Goal: Transaction & Acquisition: Download file/media

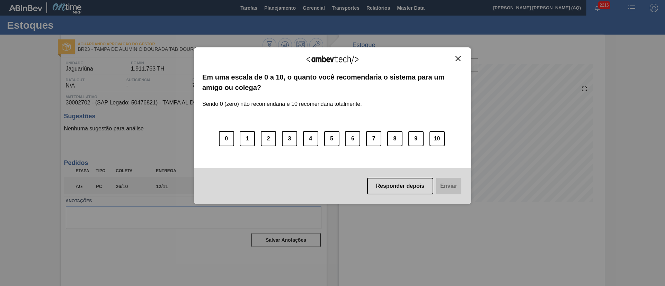
click at [458, 58] on img "Close" at bounding box center [457, 58] width 5 height 5
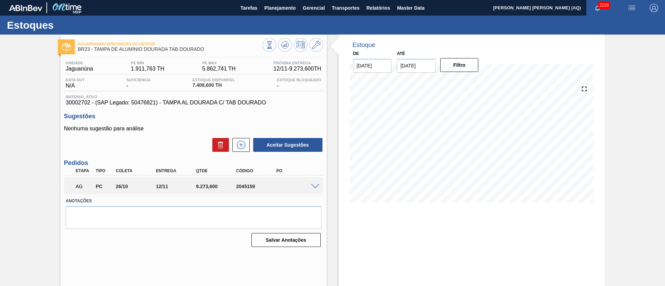
drag, startPoint x: 602, startPoint y: 101, endPoint x: 596, endPoint y: 101, distance: 6.6
click at [603, 101] on div "Estoque De [DATE] Até [DATE] Filtro" at bounding box center [472, 124] width 266 height 178
click at [385, 10] on span "Relatórios" at bounding box center [378, 8] width 24 height 8
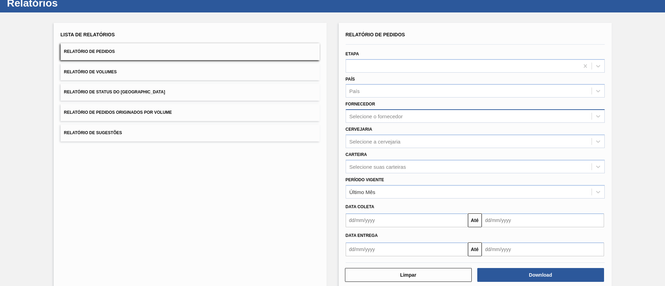
scroll to position [34, 0]
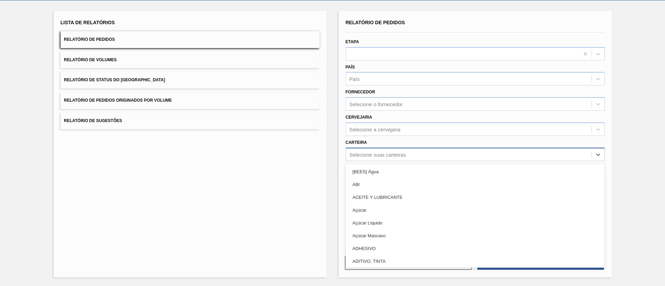
click at [410, 157] on div "Selecione suas carteiras" at bounding box center [468, 155] width 245 height 10
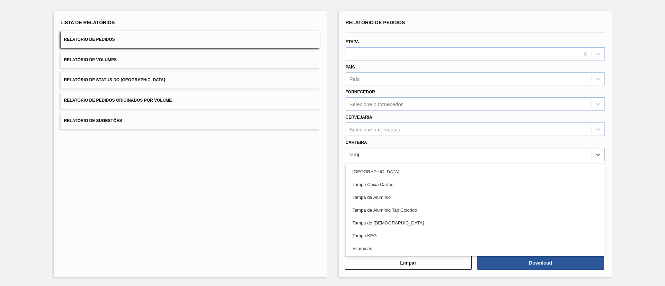
type input "[GEOGRAPHIC_DATA]"
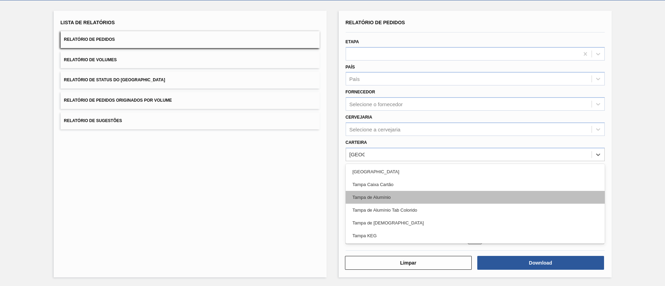
click at [356, 201] on div "Tampa de Alumínio" at bounding box center [474, 197] width 259 height 13
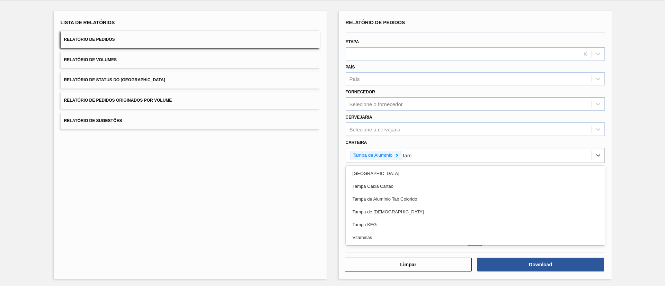
type input "[GEOGRAPHIC_DATA]"
click at [356, 201] on div "Tampa de Alumínio Tab Colorido" at bounding box center [474, 199] width 259 height 13
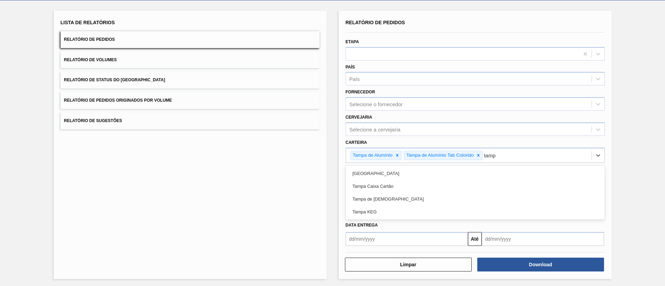
type input "[GEOGRAPHIC_DATA]"
click at [356, 201] on div "Tampa de [DEMOGRAPHIC_DATA]" at bounding box center [474, 199] width 259 height 13
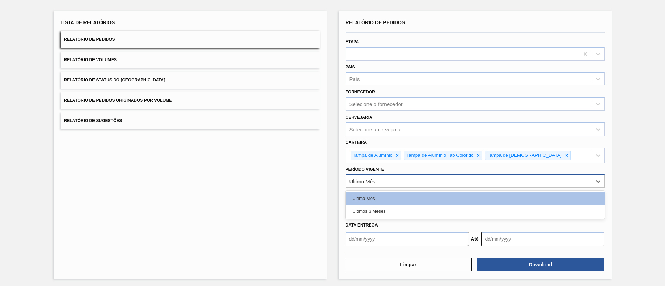
click at [451, 183] on div "Último Mês" at bounding box center [468, 182] width 245 height 10
drag, startPoint x: 425, startPoint y: 211, endPoint x: 347, endPoint y: 223, distance: 79.5
click at [424, 211] on div "Últimos 3 Meses" at bounding box center [474, 211] width 259 height 13
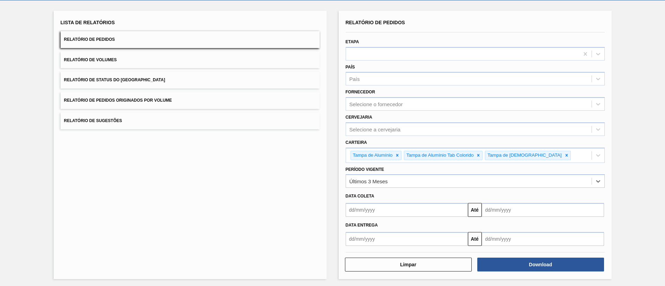
click at [296, 218] on div "Lista de Relatórios Relatório de Pedidos Relatório de Volumes Relatório de Stat…" at bounding box center [190, 145] width 273 height 269
click at [360, 210] on input "text" at bounding box center [406, 210] width 122 height 14
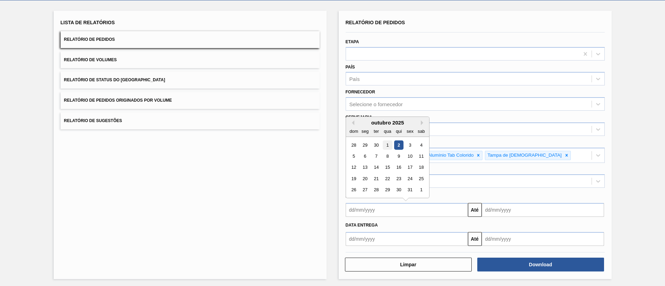
click at [389, 142] on div "1" at bounding box center [387, 145] width 9 height 9
type input "[DATE]"
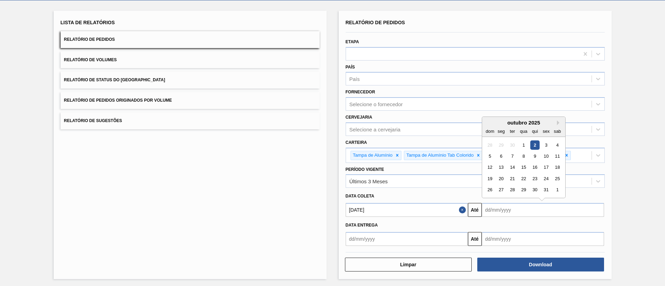
click at [497, 211] on input "text" at bounding box center [543, 210] width 122 height 14
click at [512, 125] on div "outubro 2025" at bounding box center [523, 123] width 83 height 6
click at [544, 188] on div "31" at bounding box center [545, 190] width 9 height 9
type input "[DATE]"
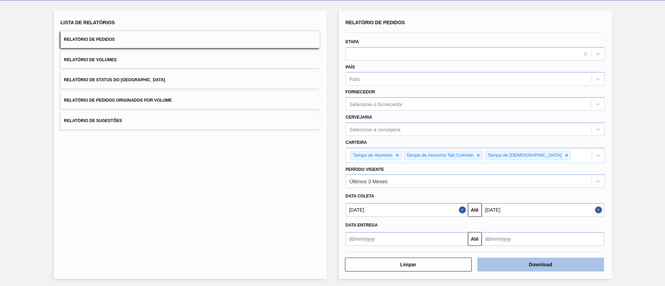
click at [560, 266] on button "Download" at bounding box center [540, 265] width 127 height 14
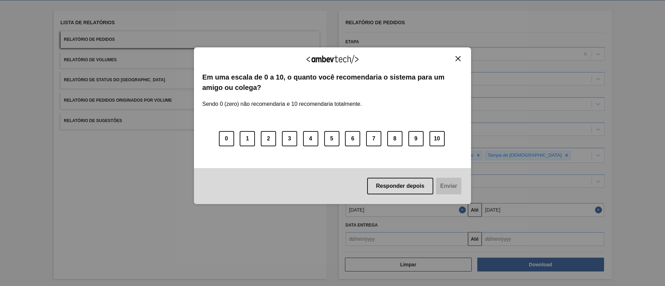
click at [459, 59] on img "Close" at bounding box center [457, 58] width 5 height 5
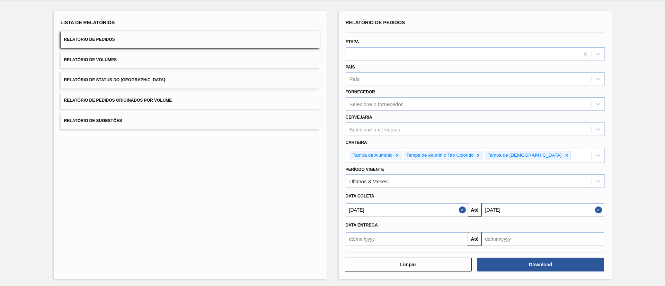
click at [240, 182] on div "Lista de Relatórios Relatório de Pedidos Relatório de Volumes Relatório de Stat…" at bounding box center [190, 145] width 273 height 269
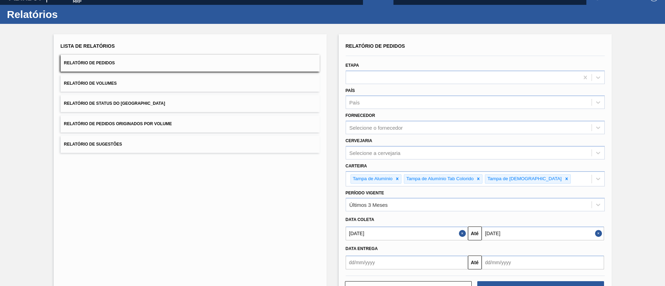
scroll to position [0, 0]
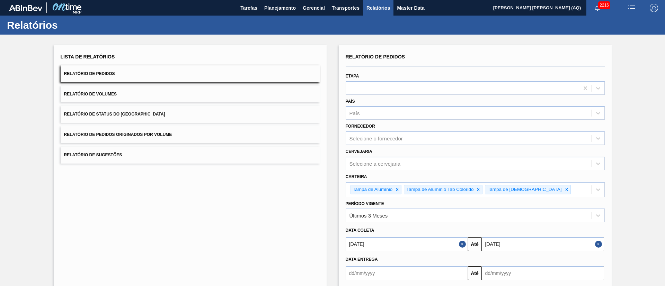
click at [601, 7] on span "2216" at bounding box center [604, 5] width 12 height 8
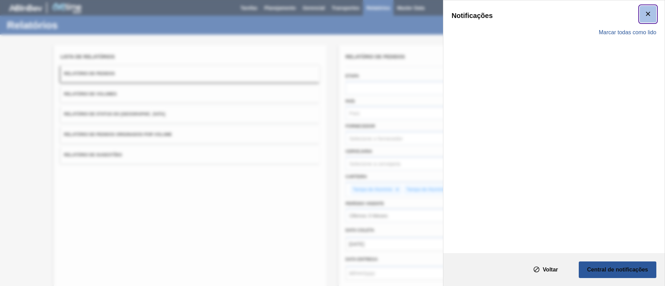
click at [647, 16] on icon "botão de ícone" at bounding box center [648, 14] width 8 height 8
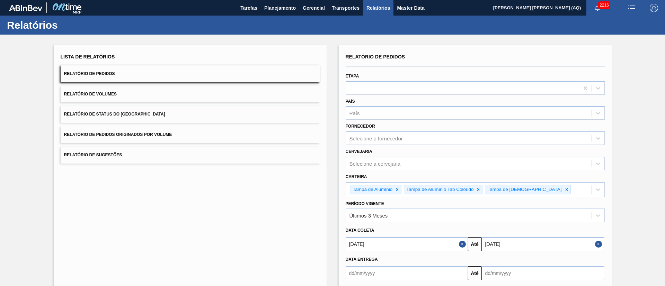
click at [234, 230] on div "Lista de Relatórios Relatório de Pedidos Relatório de Volumes Relatório de Stat…" at bounding box center [190, 179] width 273 height 269
click at [226, 25] on div "Relatórios" at bounding box center [332, 25] width 665 height 19
